Goal: Navigation & Orientation: Find specific page/section

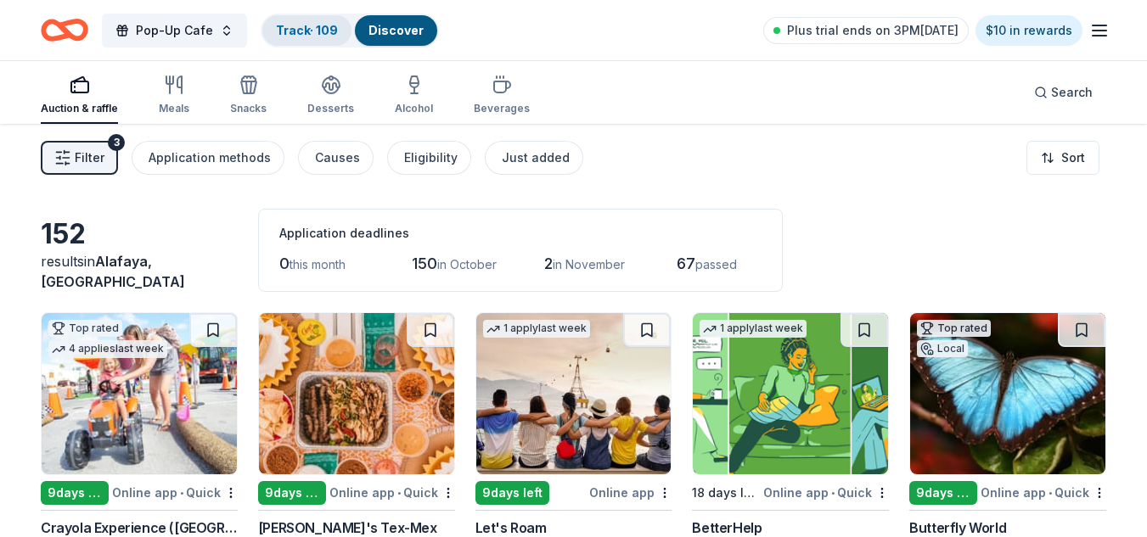
click at [300, 42] on div "Track · 109" at bounding box center [306, 30] width 89 height 31
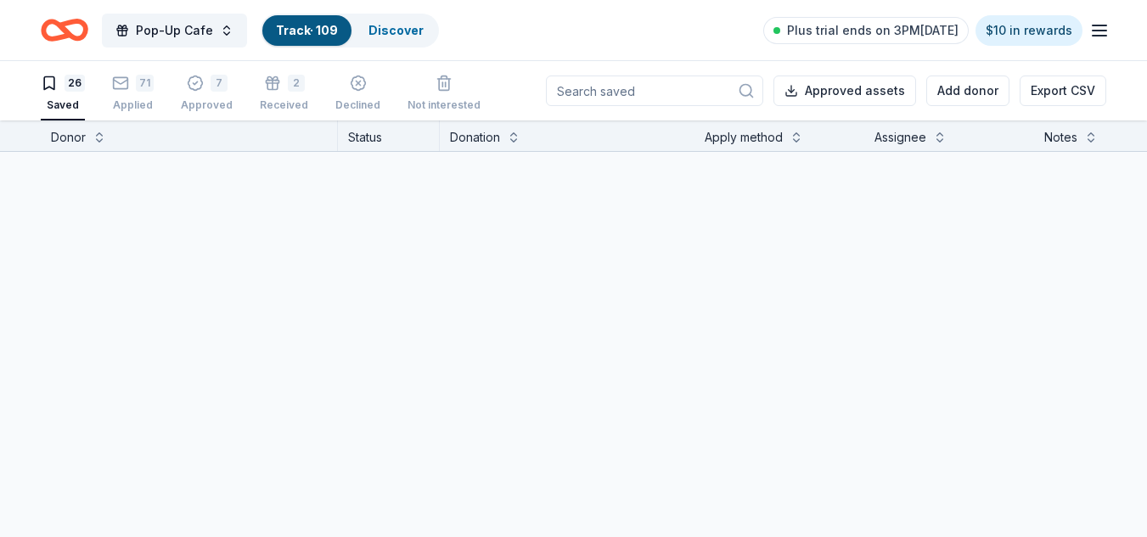
scroll to position [1, 0]
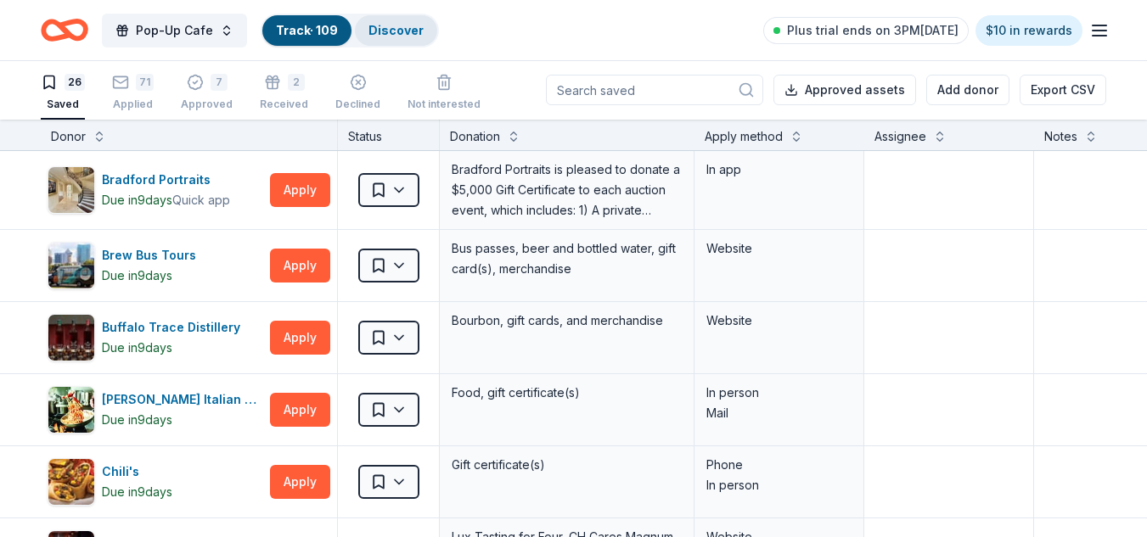
click at [400, 23] on link "Discover" at bounding box center [395, 30] width 55 height 14
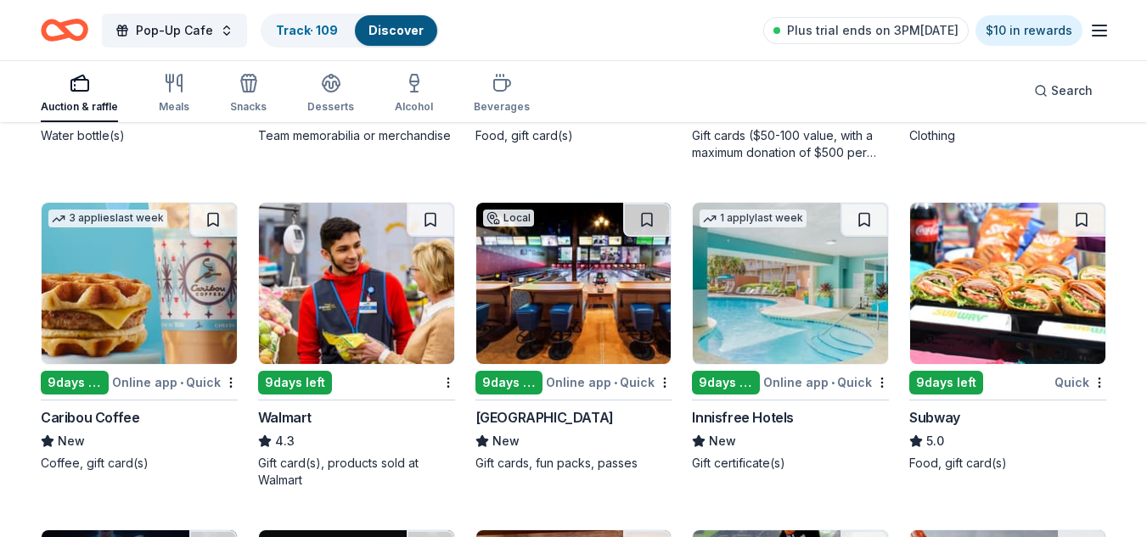
scroll to position [4663, 0]
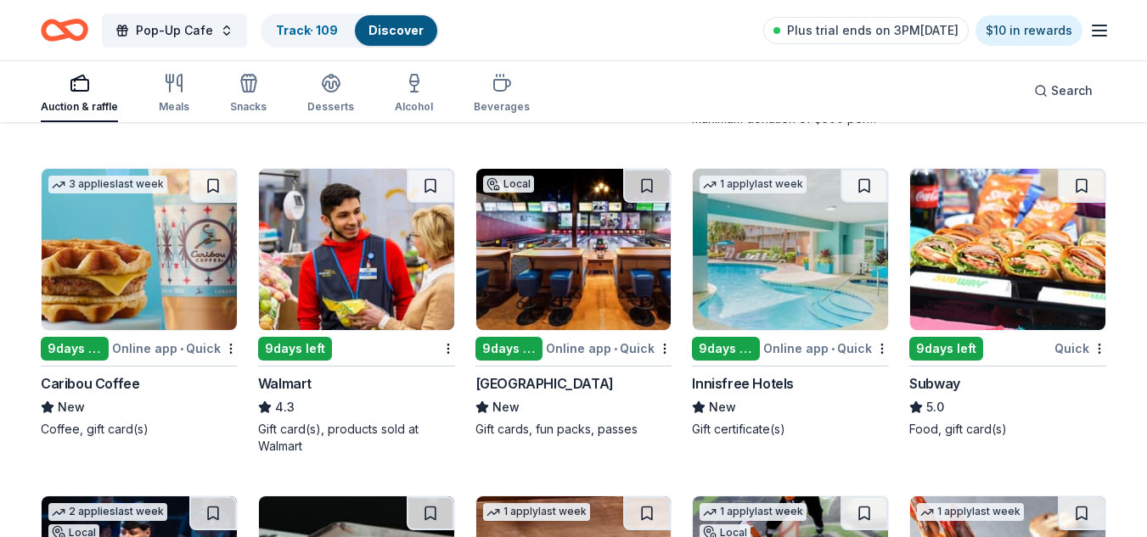
drag, startPoint x: 1159, startPoint y: 256, endPoint x: 854, endPoint y: 438, distance: 354.8
click at [854, 438] on div "1 apply last week 9 days left Online app • Quick Innisfree Hotels New Gift cert…" at bounding box center [790, 311] width 197 height 287
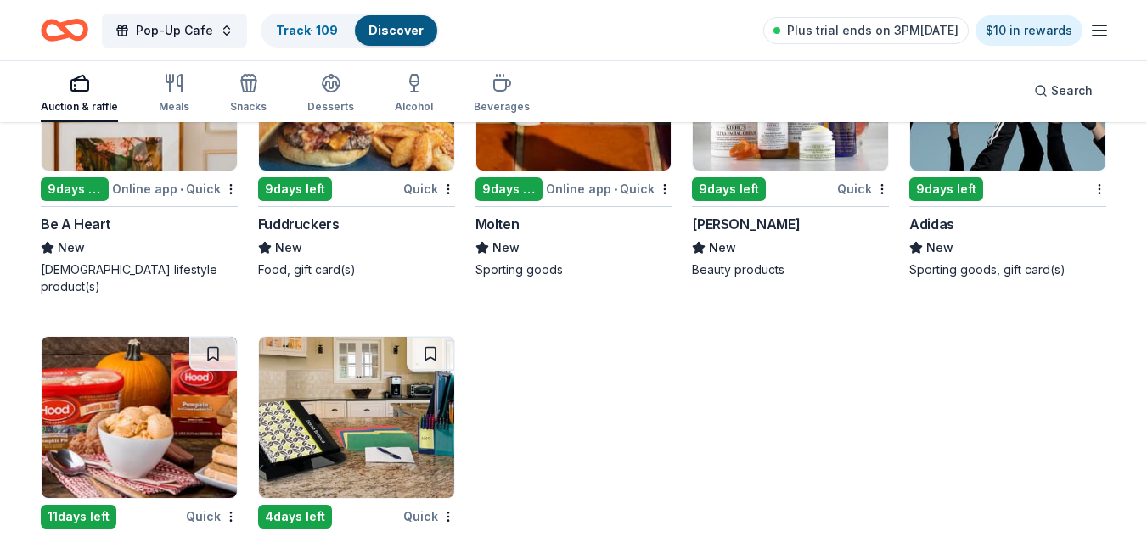
scroll to position [9704, 0]
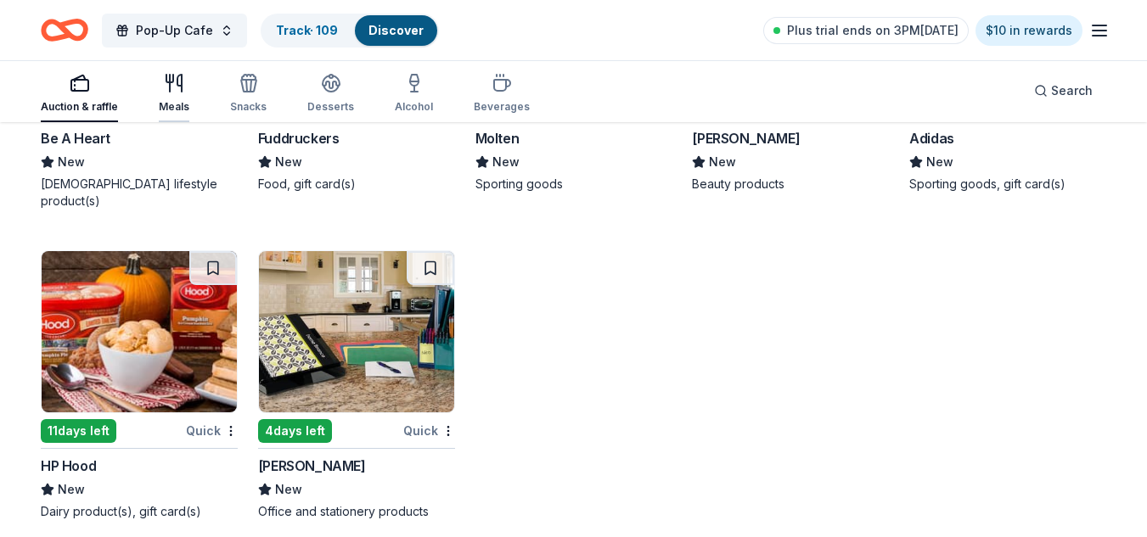
click at [172, 88] on icon "button" at bounding box center [174, 83] width 20 height 20
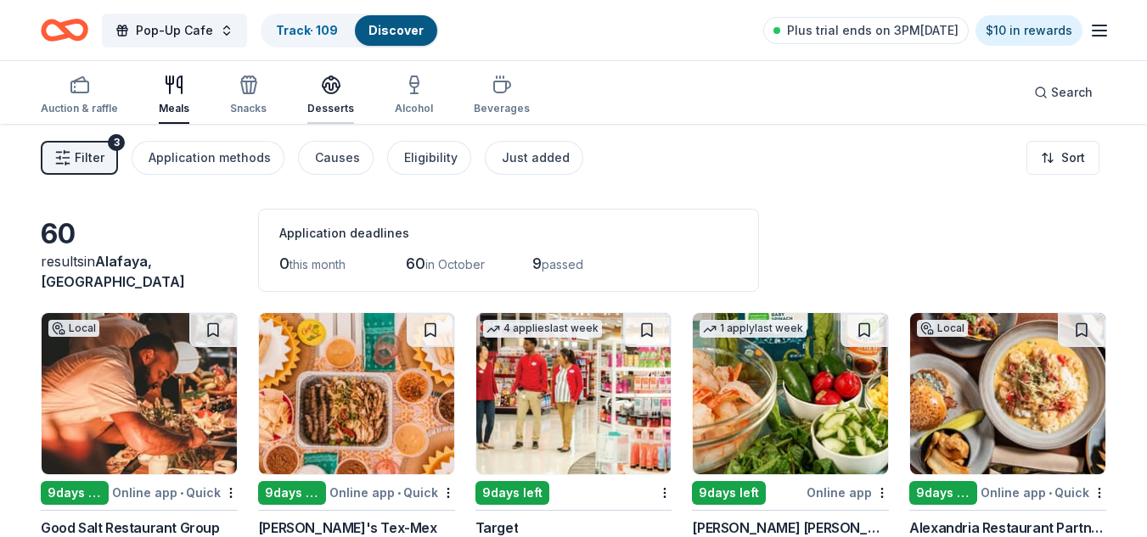
click at [334, 106] on div "Desserts" at bounding box center [330, 109] width 47 height 14
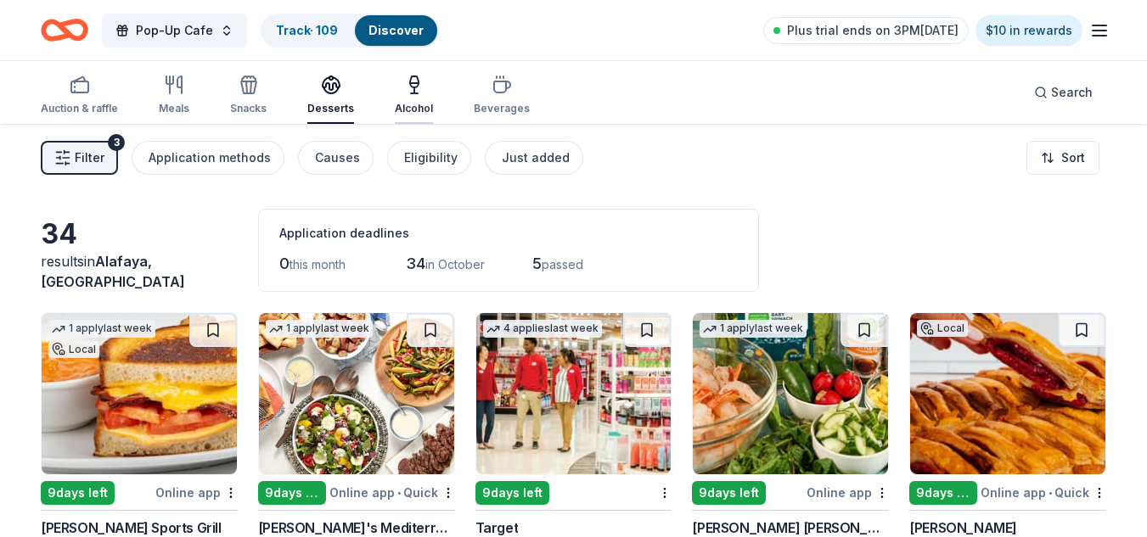
click at [418, 100] on div "Alcohol" at bounding box center [414, 95] width 38 height 41
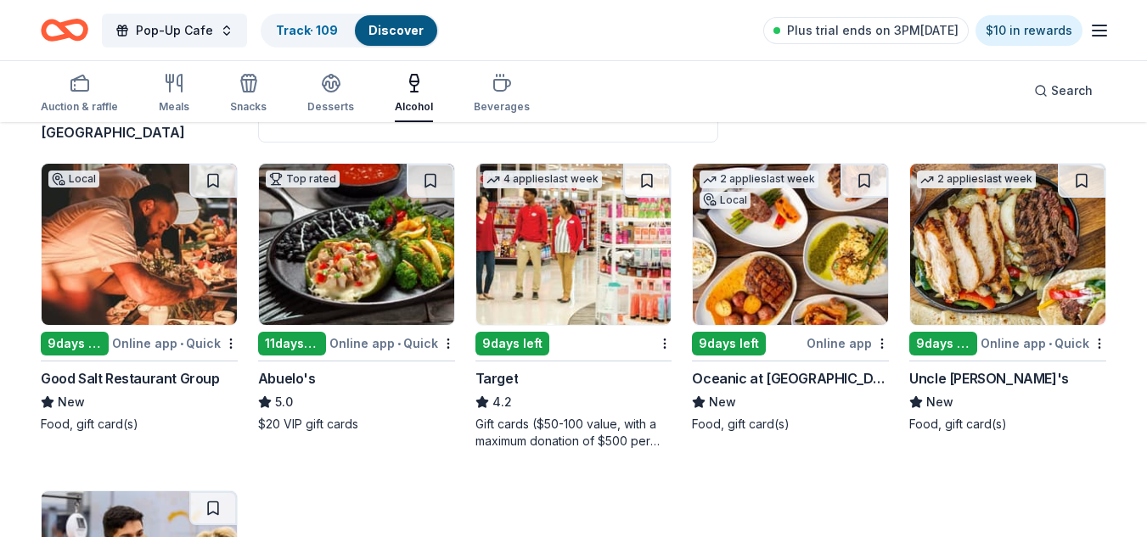
scroll to position [156, 0]
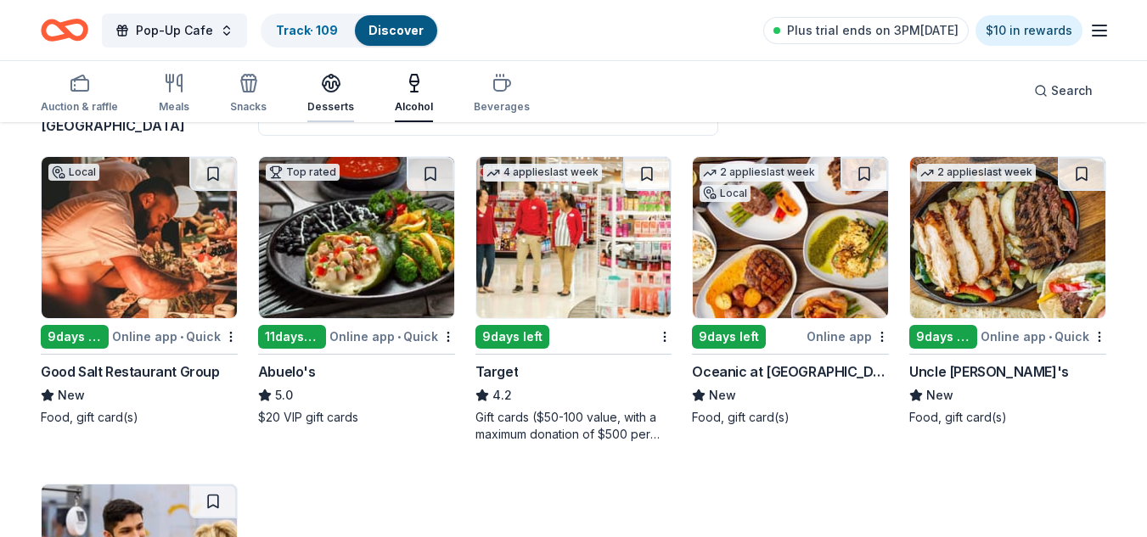
click at [334, 88] on icon "button" at bounding box center [331, 83] width 20 height 20
